Goal: Book appointment/travel/reservation

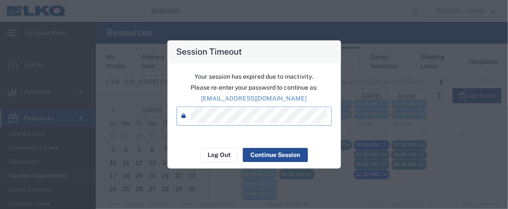
scroll to position [43, 0]
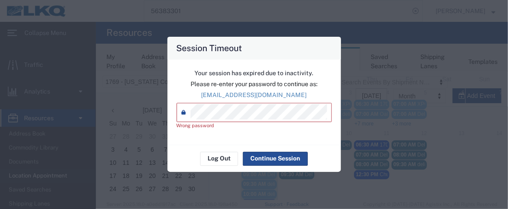
click at [177, 112] on div "Password *" at bounding box center [254, 112] width 155 height 19
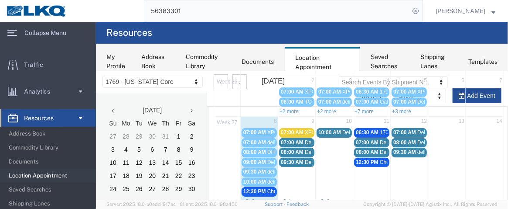
scroll to position [58, 0]
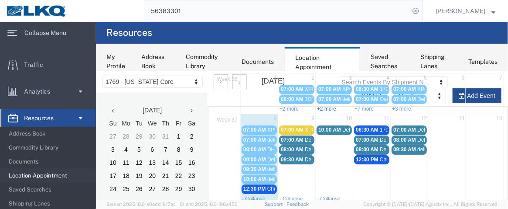
click at [325, 106] on link "+2 more" at bounding box center [326, 108] width 19 height 6
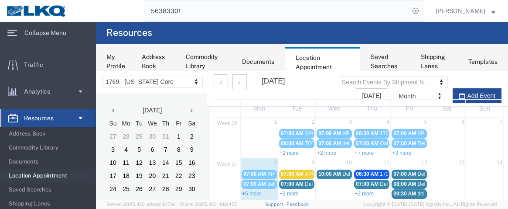
scroll to position [27, 0]
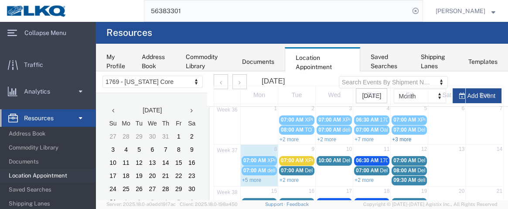
click at [402, 137] on link "+3 more" at bounding box center [401, 139] width 19 height 6
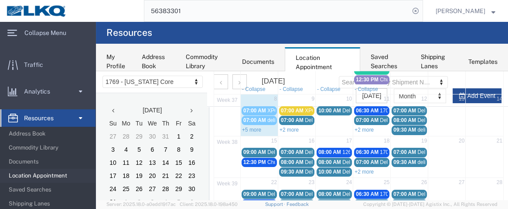
scroll to position [153, 0]
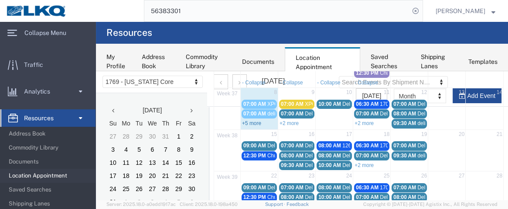
click at [255, 120] on link "+5 more" at bounding box center [251, 123] width 19 height 6
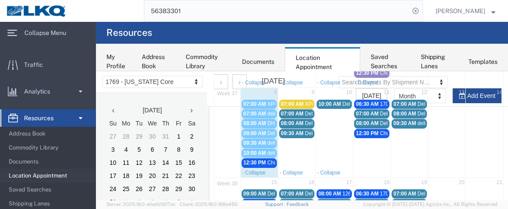
click at [261, 159] on span "12:30 PM" at bounding box center [254, 162] width 23 height 6
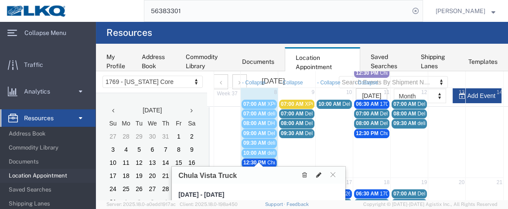
click at [318, 173] on icon at bounding box center [318, 174] width 5 height 6
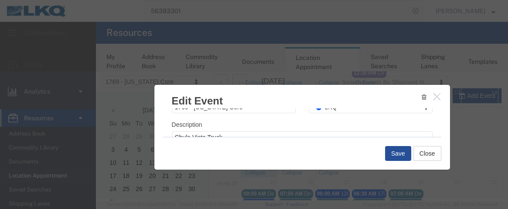
scroll to position [153, 0]
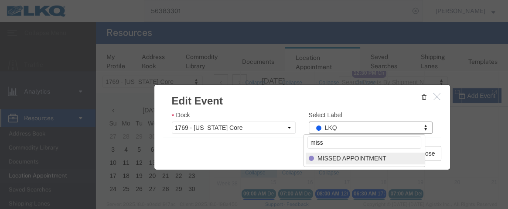
type input "miss"
select select "100"
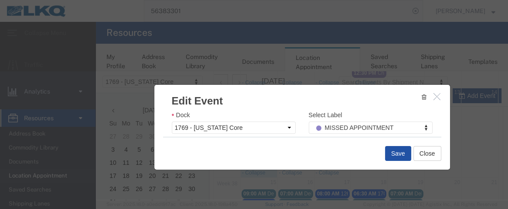
click at [405, 149] on button "Save" at bounding box center [398, 153] width 26 height 15
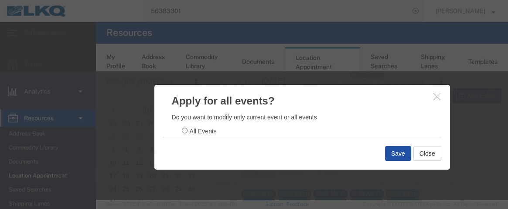
click at [394, 153] on button "Save" at bounding box center [398, 153] width 26 height 15
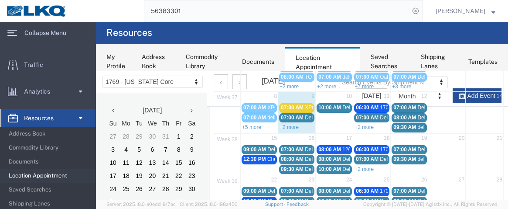
scroll to position [86, 0]
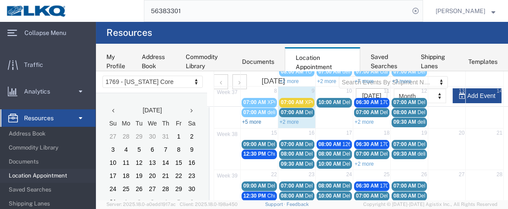
click at [254, 119] on link "+5 more" at bounding box center [251, 122] width 19 height 6
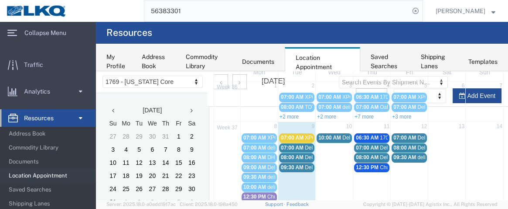
scroll to position [41, 0]
